Goal: Information Seeking & Learning: Learn about a topic

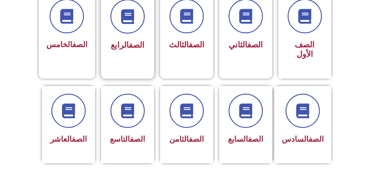
scroll to position [177, 0]
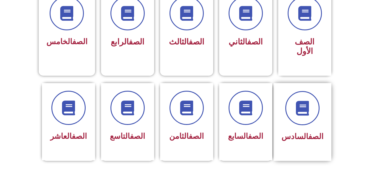
click at [313, 130] on div "الصف السادس" at bounding box center [303, 137] width 42 height 14
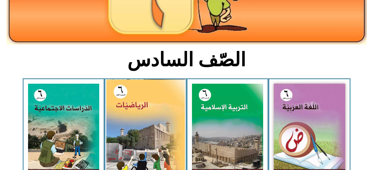
scroll to position [118, 0]
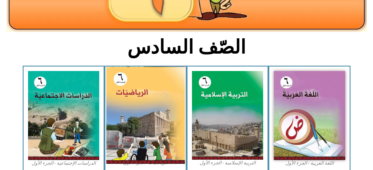
click at [126, 107] on img at bounding box center [145, 115] width 79 height 97
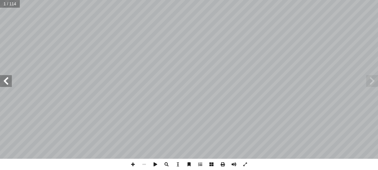
click at [4, 78] on span at bounding box center [6, 81] width 12 height 12
click at [248, 165] on span at bounding box center [245, 164] width 11 height 11
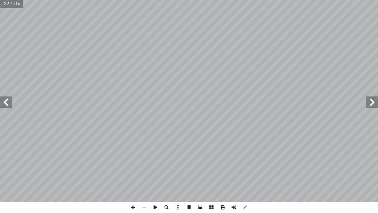
click at [5, 107] on span at bounding box center [6, 102] width 12 height 12
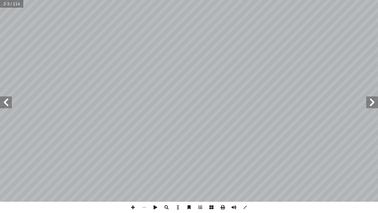
click at [5, 107] on span at bounding box center [6, 102] width 12 height 12
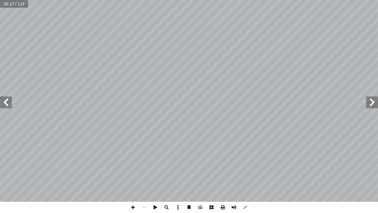
click at [5, 107] on span at bounding box center [6, 102] width 12 height 12
click at [4, 103] on span at bounding box center [6, 102] width 12 height 12
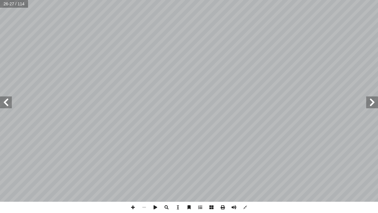
click at [375, 100] on span at bounding box center [372, 102] width 12 height 12
